Goal: Information Seeking & Learning: Learn about a topic

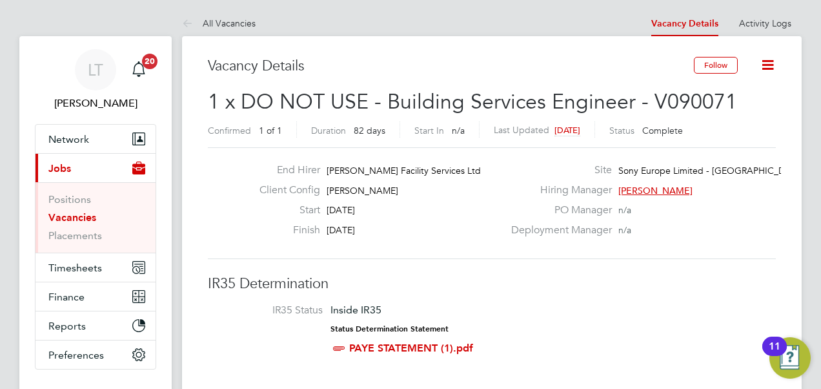
click at [74, 211] on link "Vacancies" at bounding box center [72, 217] width 48 height 12
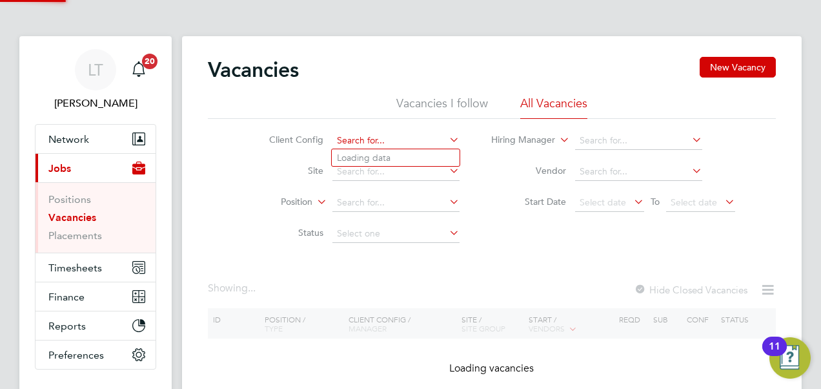
click at [402, 137] on input at bounding box center [396, 141] width 127 height 18
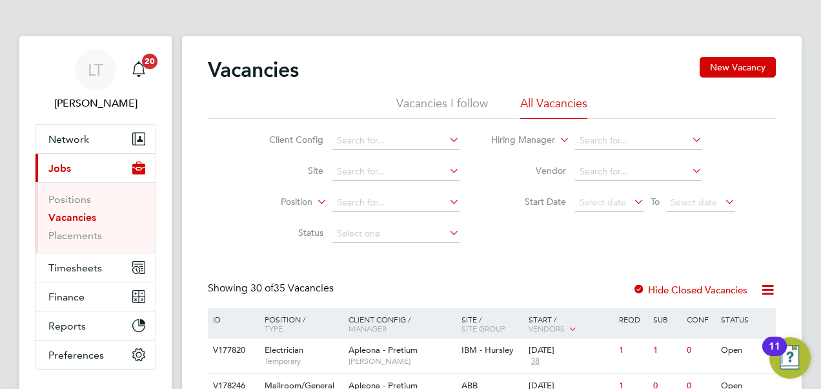
click at [706, 289] on label "Hide Closed Vacancies" at bounding box center [690, 289] width 115 height 12
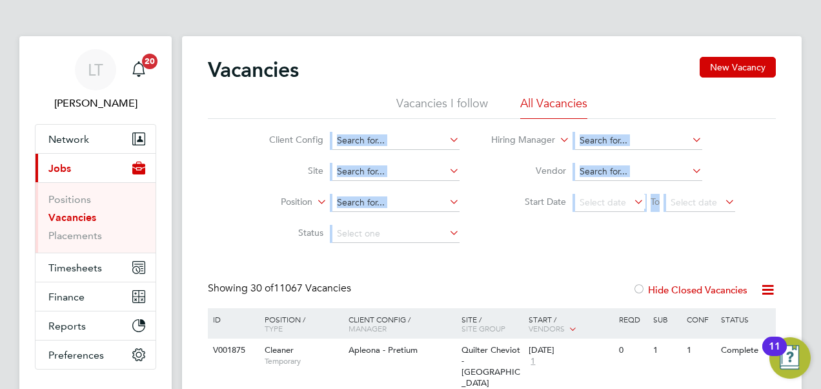
drag, startPoint x: 800, startPoint y: 60, endPoint x: 802, endPoint y: 133, distance: 73.0
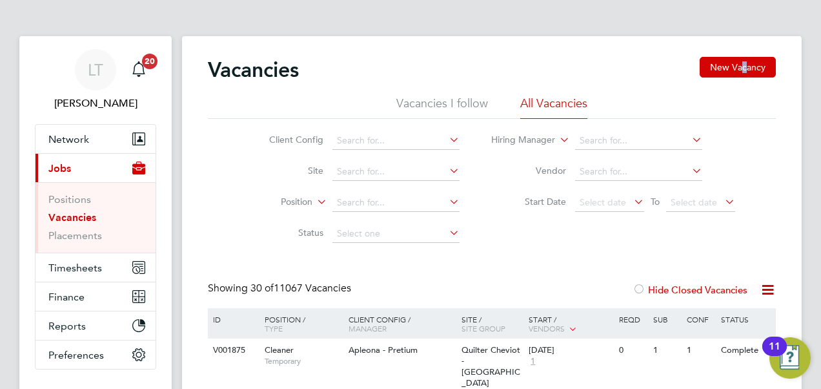
drag, startPoint x: 802, startPoint y: 133, endPoint x: 745, endPoint y: 21, distance: 125.9
click at [582, 76] on div "Vacancies New Vacancy" at bounding box center [492, 76] width 568 height 39
click at [765, 289] on icon at bounding box center [768, 290] width 16 height 16
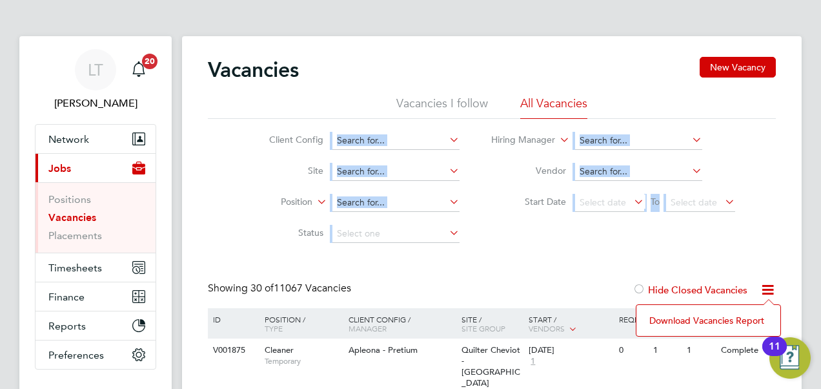
drag, startPoint x: 766, startPoint y: 201, endPoint x: 322, endPoint y: 120, distance: 451.0
click at [322, 120] on div "Client Config Site Position Status Hiring Manager Vendor Start Date Select date…" at bounding box center [492, 184] width 568 height 130
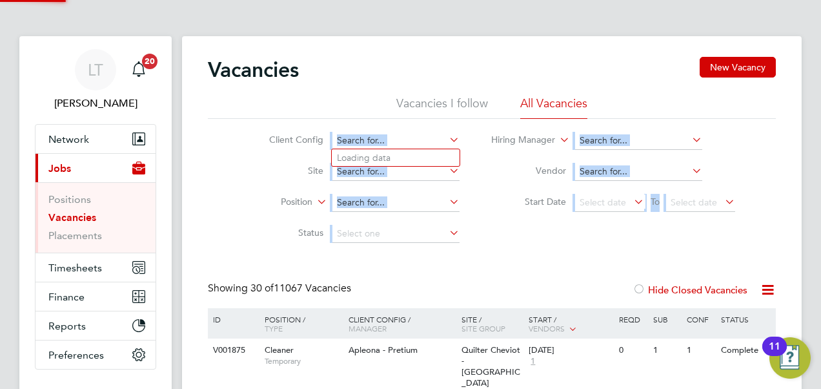
drag, startPoint x: 322, startPoint y: 120, endPoint x: 396, endPoint y: 133, distance: 74.7
click at [396, 133] on input at bounding box center [396, 141] width 127 height 18
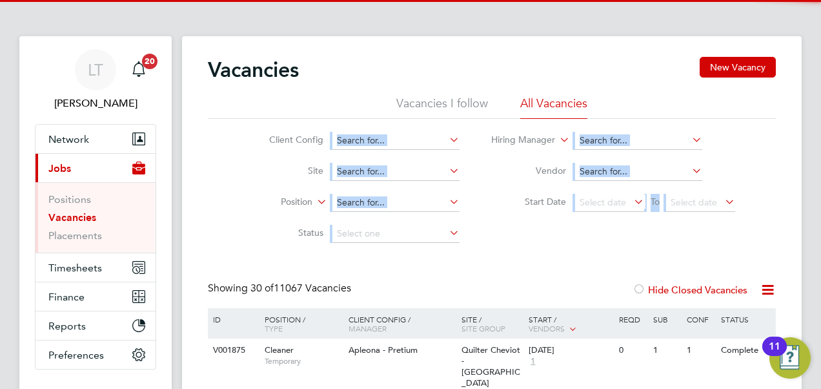
click at [274, 180] on li "Site" at bounding box center [354, 171] width 243 height 31
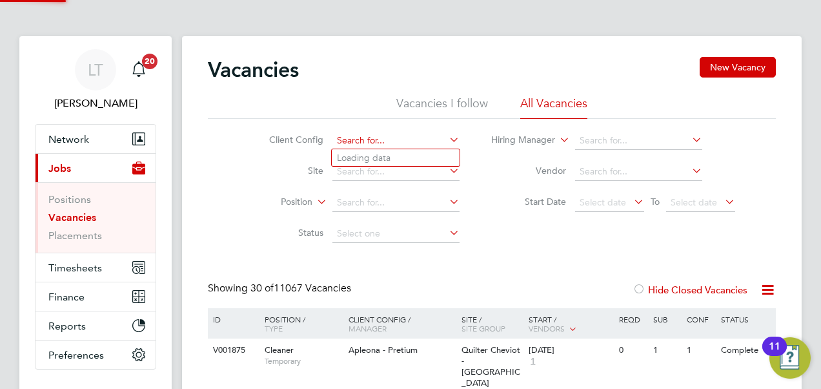
click at [358, 138] on input at bounding box center [396, 141] width 127 height 18
click at [385, 196] on li "[PERSON_NAME]" at bounding box center [402, 193] width 140 height 17
type input "[PERSON_NAME]"
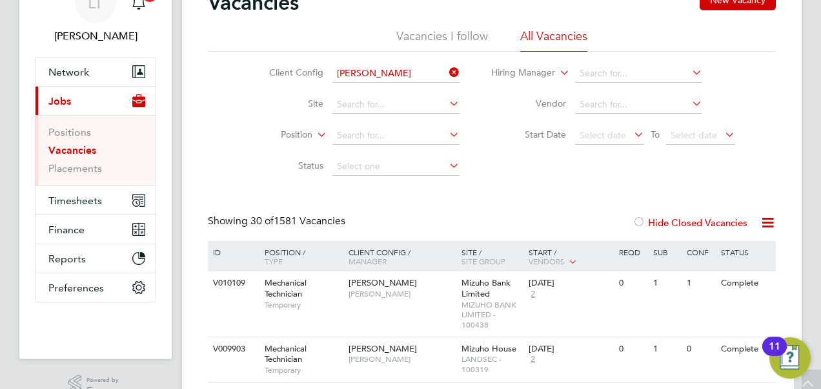
scroll to position [52, 0]
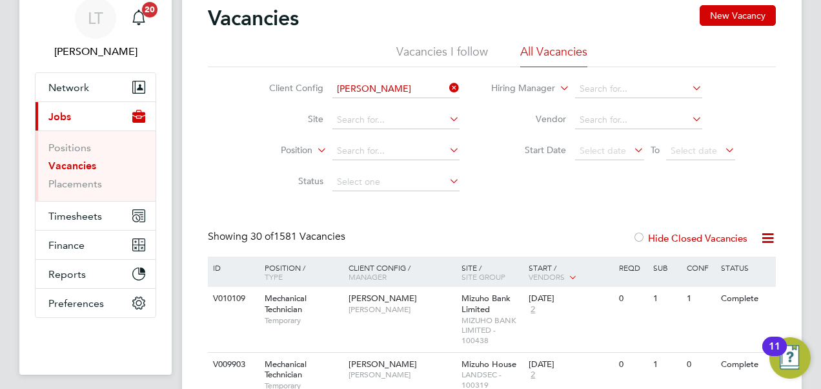
drag, startPoint x: 713, startPoint y: 245, endPoint x: 769, endPoint y: 240, distance: 56.4
click at [769, 240] on div "Showing 30 of 1581 Vacancies Hide Closed Vacancies" at bounding box center [492, 243] width 568 height 26
click at [769, 240] on icon at bounding box center [768, 238] width 16 height 16
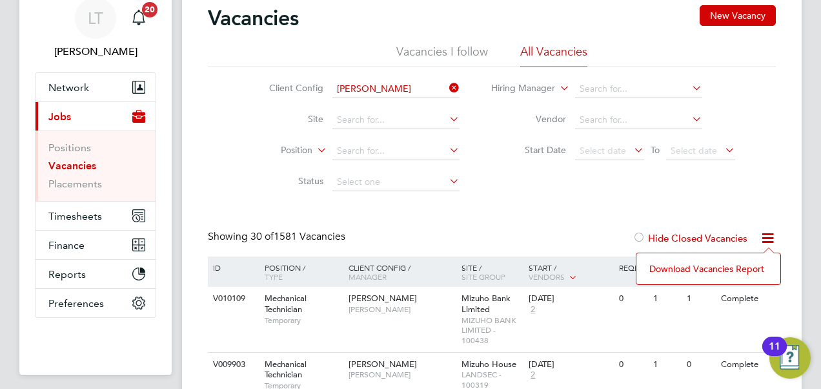
click at [637, 239] on div at bounding box center [639, 238] width 13 height 13
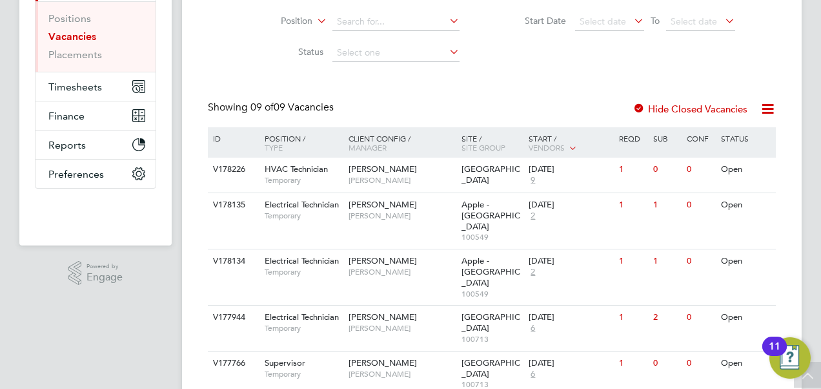
scroll to position [207, 0]
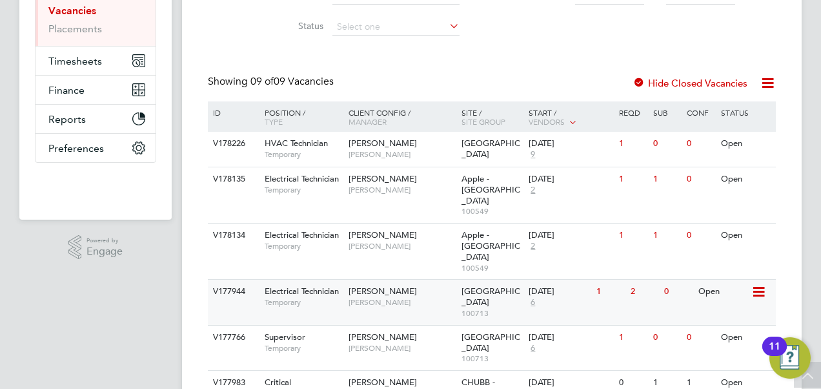
click at [421, 297] on span "[PERSON_NAME]" at bounding box center [402, 302] width 107 height 10
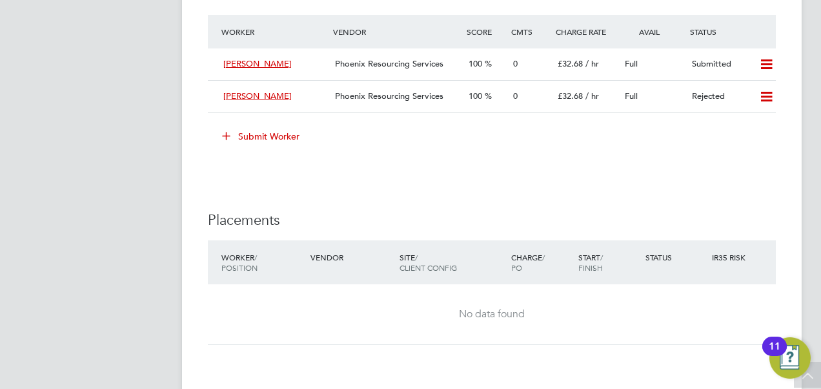
scroll to position [1963, 0]
